Goal: Task Accomplishment & Management: Manage account settings

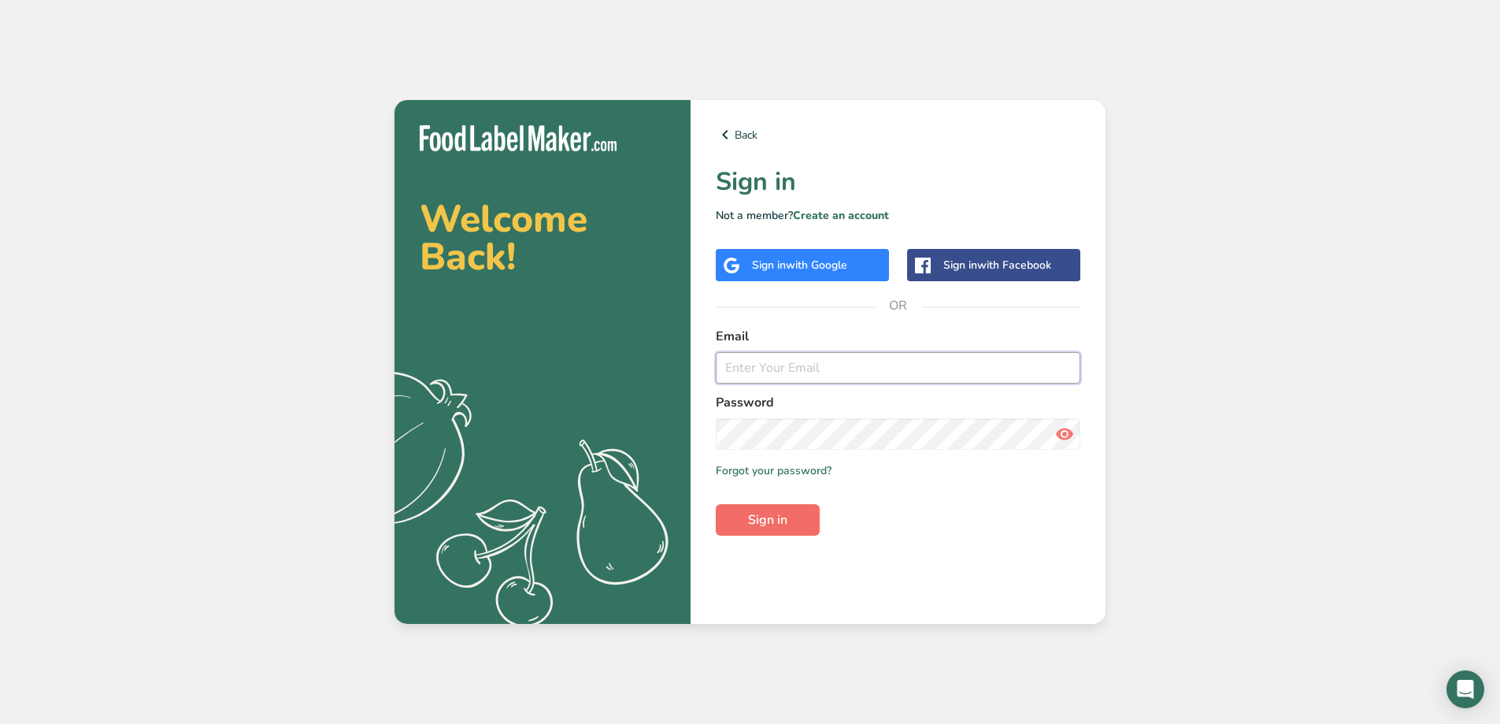
type input "cherine@kamena.com"
click at [757, 514] on span "Sign in" at bounding box center [767, 519] width 39 height 19
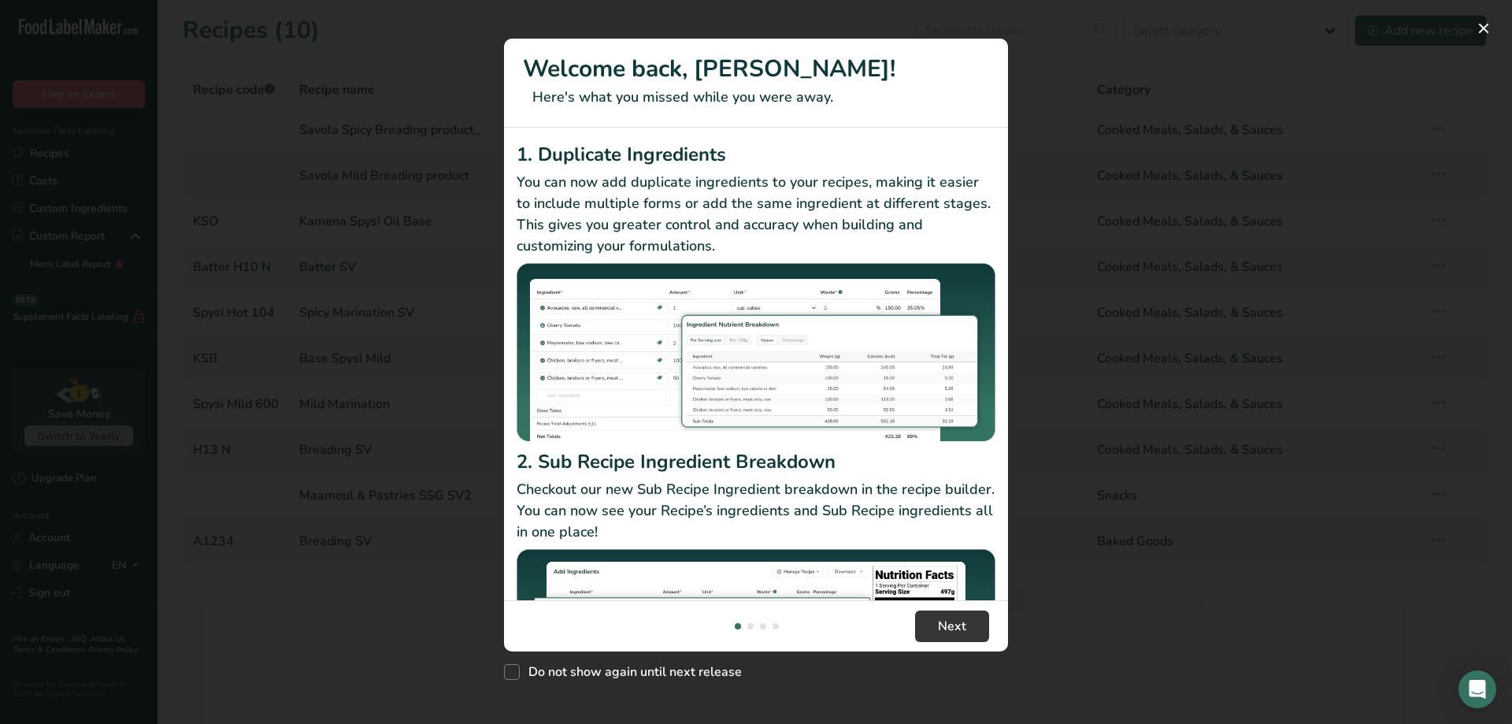
click at [502, 670] on div "New Features" at bounding box center [756, 362] width 1512 height 724
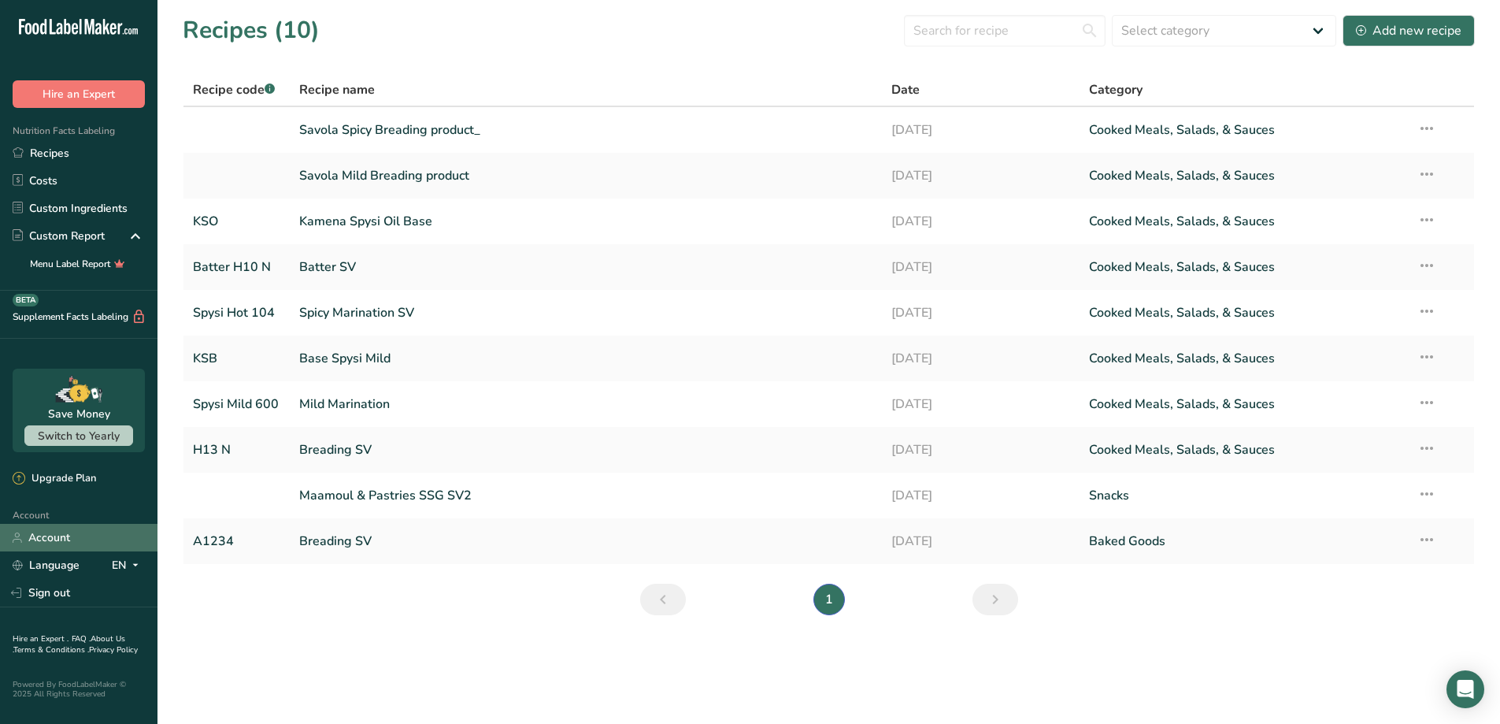
click at [69, 536] on link "Account" at bounding box center [78, 538] width 157 height 28
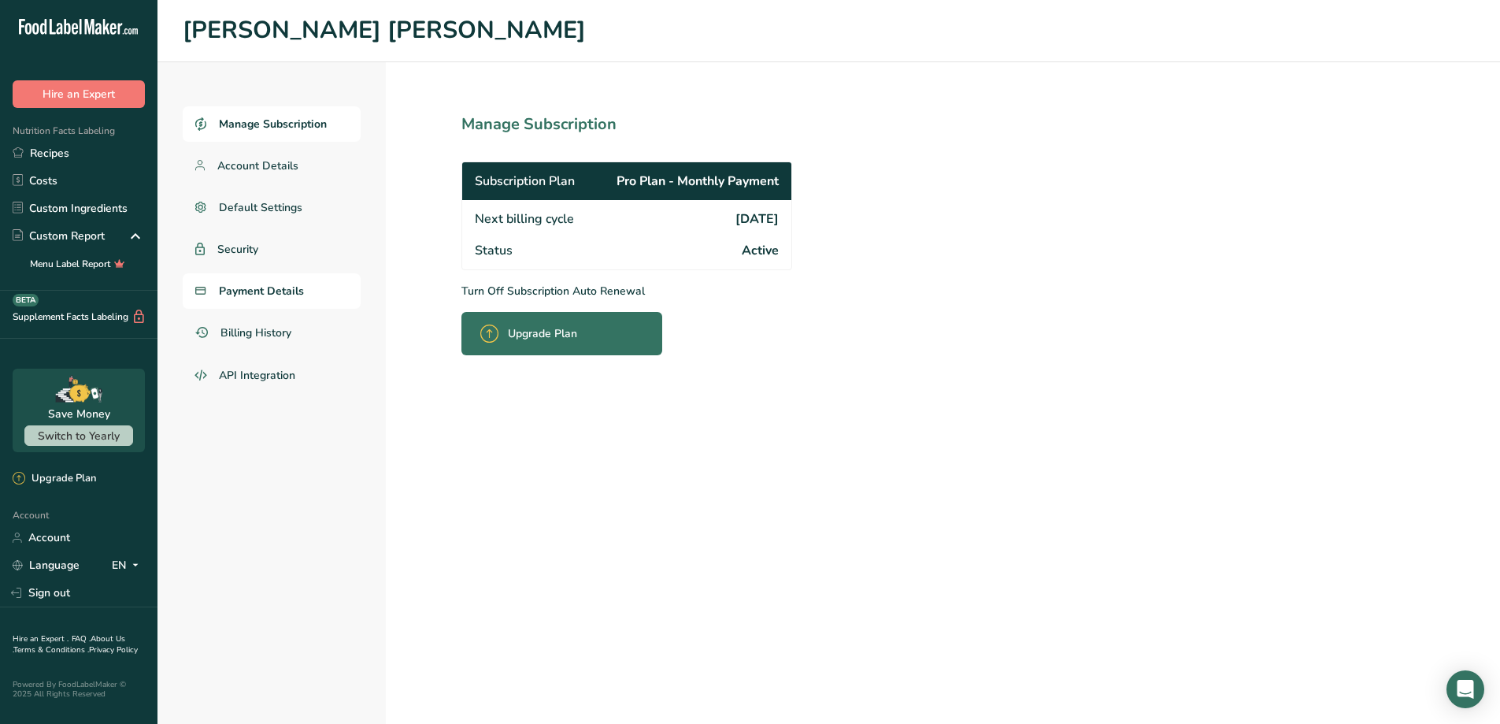
click at [264, 291] on span "Payment Details" at bounding box center [261, 291] width 85 height 17
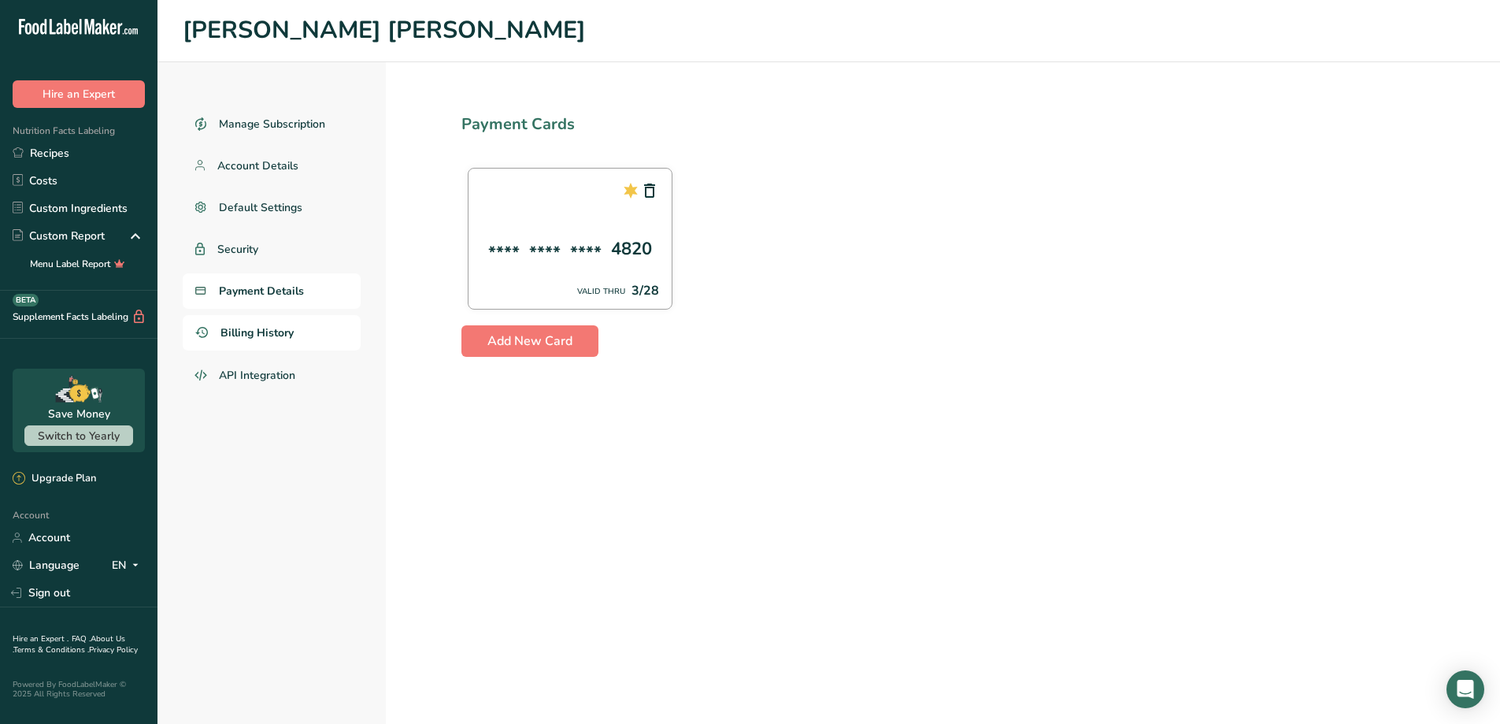
click at [250, 332] on span "Billing History" at bounding box center [256, 332] width 73 height 17
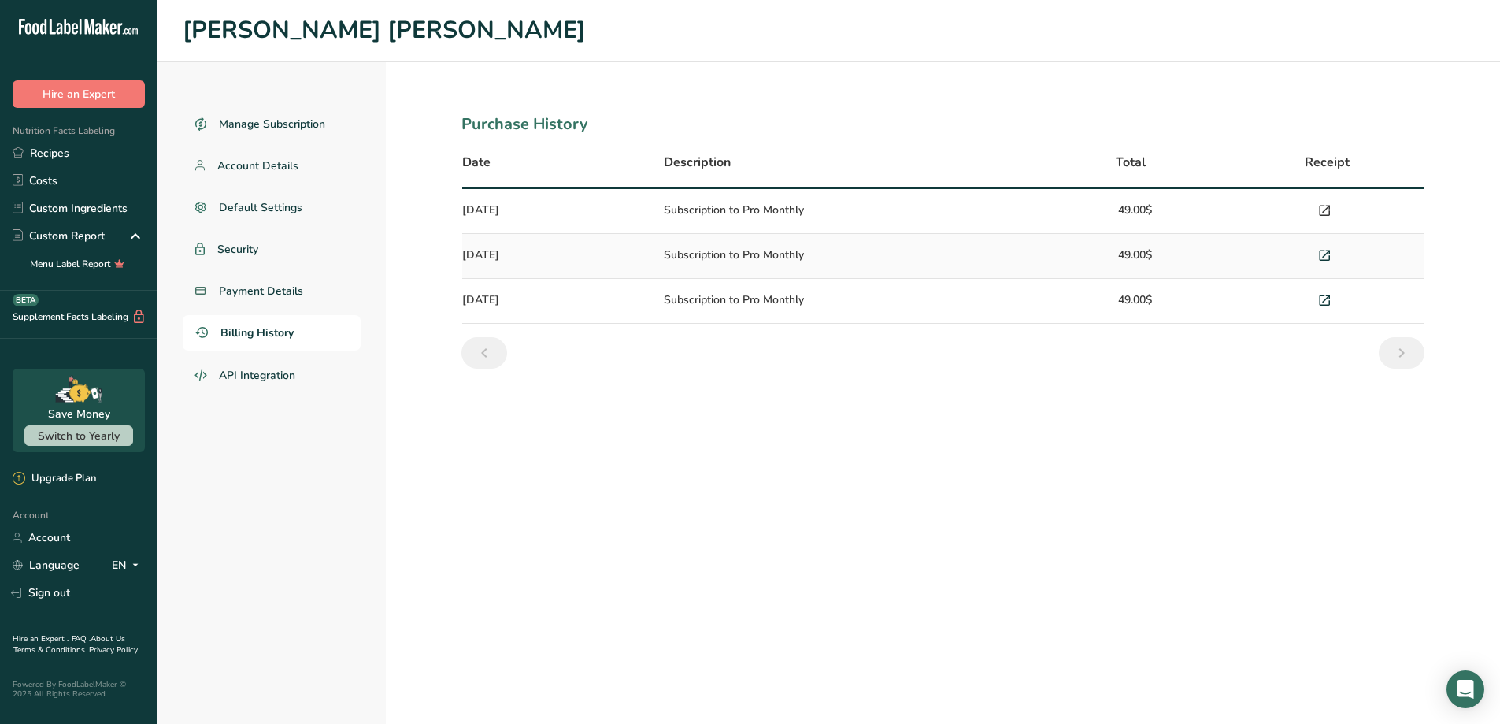
click at [1328, 210] on icon at bounding box center [1324, 211] width 14 height 22
click at [1320, 253] on icon at bounding box center [1324, 256] width 14 height 22
click at [1327, 297] on icon at bounding box center [1324, 301] width 14 height 22
